Goal: Check status: Check status

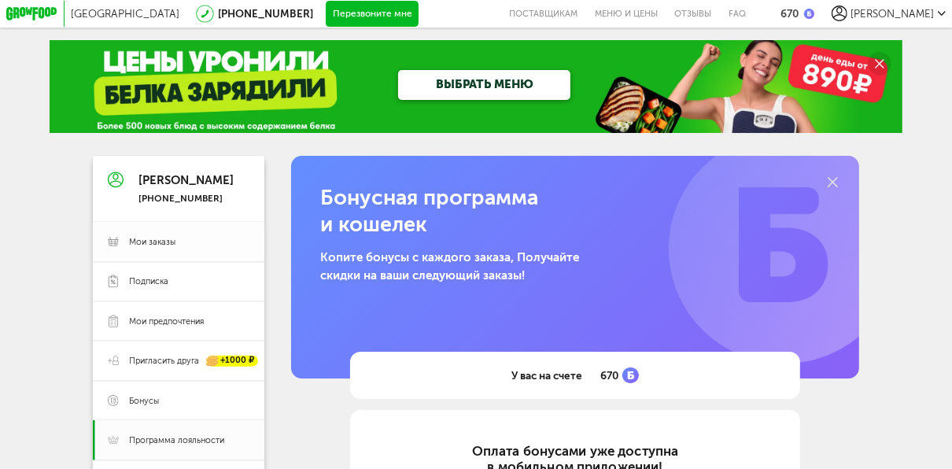
click at [168, 245] on span "Мои заказы" at bounding box center [152, 242] width 46 height 12
click at [157, 245] on span "Мои заказы" at bounding box center [152, 242] width 46 height 12
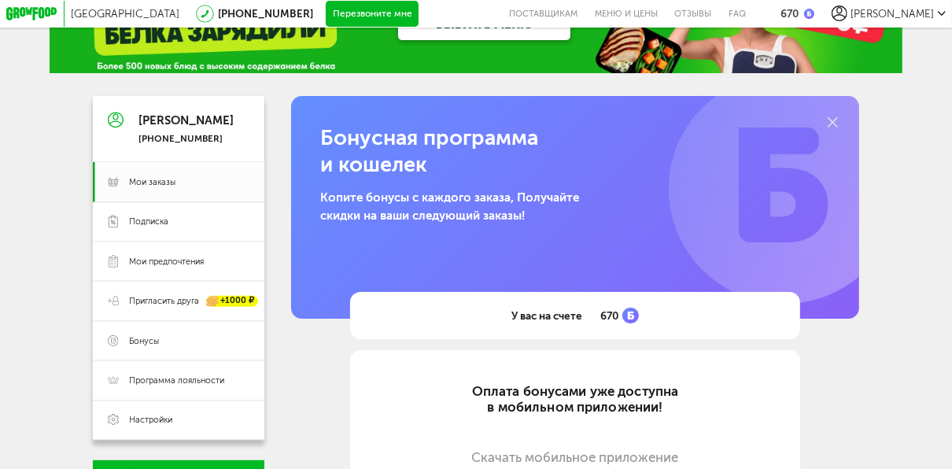
scroll to position [126, 0]
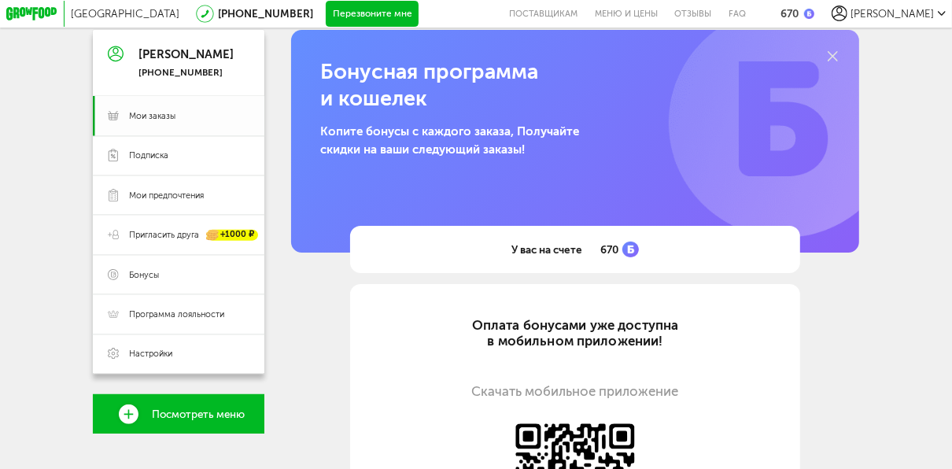
click at [161, 116] on span "Мои заказы" at bounding box center [152, 116] width 46 height 12
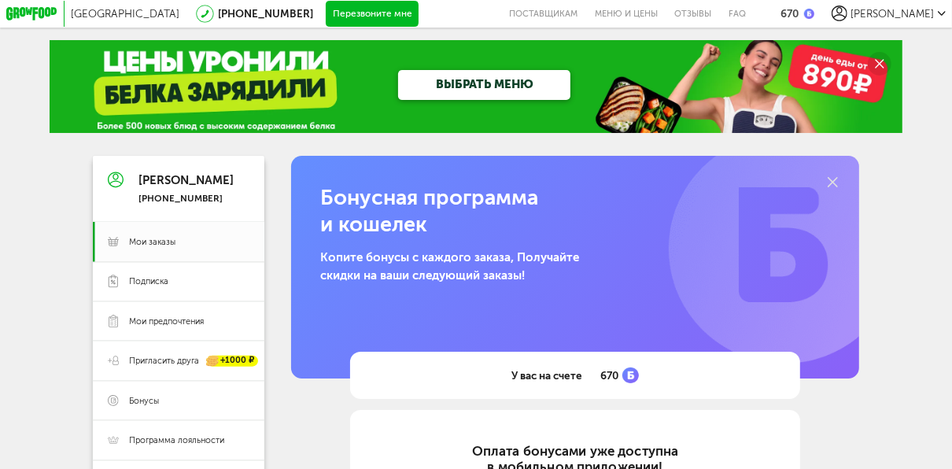
click at [918, 15] on span "[PERSON_NAME]" at bounding box center [892, 13] width 83 height 13
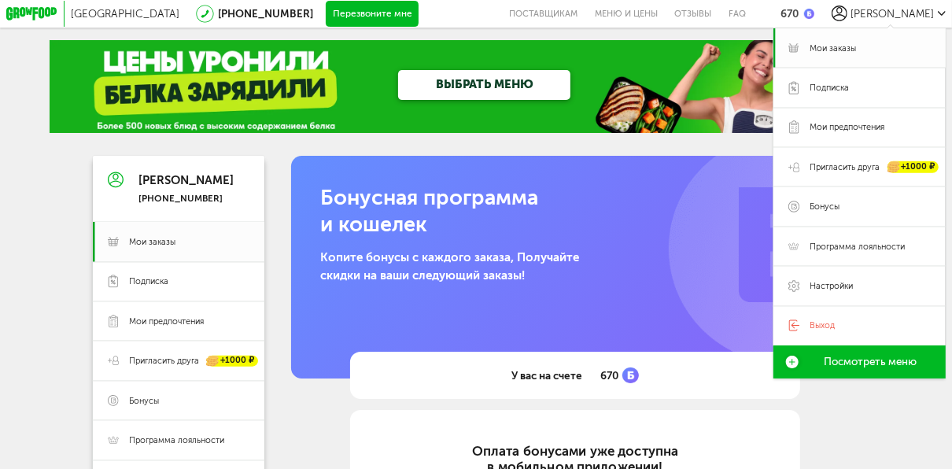
click at [841, 49] on span "Мои заказы" at bounding box center [833, 49] width 46 height 12
click at [840, 50] on span "Мои заказы" at bounding box center [833, 49] width 46 height 12
click at [834, 89] on span "Подписка" at bounding box center [829, 88] width 39 height 12
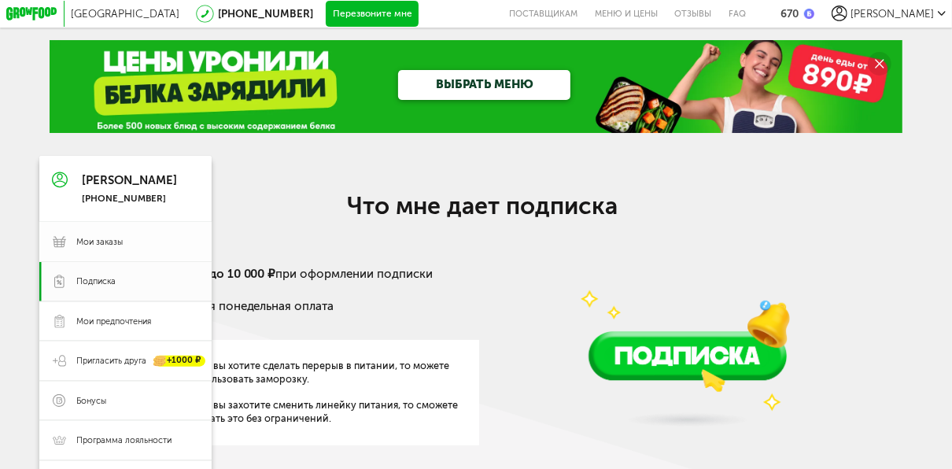
click at [80, 246] on span "Мои заказы" at bounding box center [99, 242] width 46 height 12
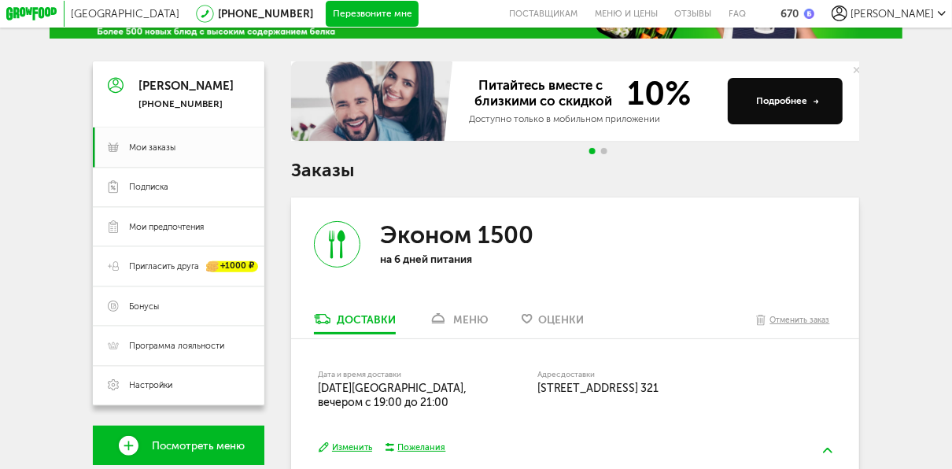
scroll to position [91, 0]
